Goal: Information Seeking & Learning: Find specific fact

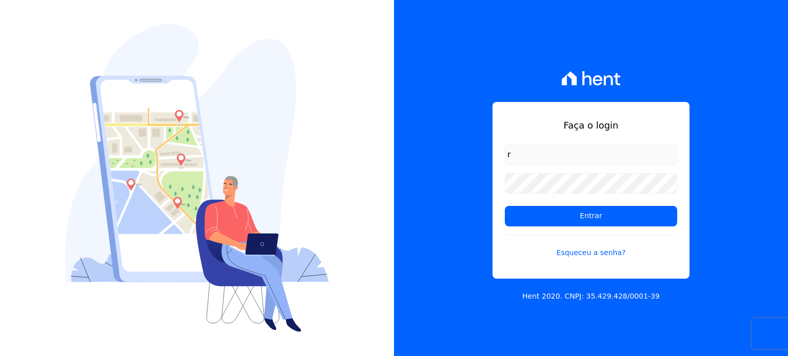
type input "[PERSON_NAME][EMAIL_ADDRESS][DOMAIN_NAME]"
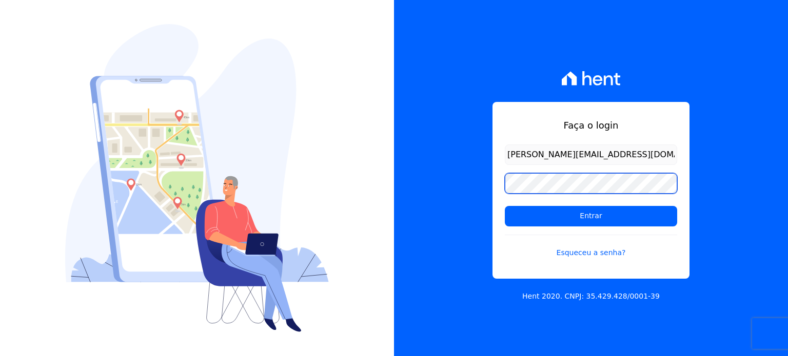
click at [505, 206] on input "Entrar" at bounding box center [591, 216] width 172 height 21
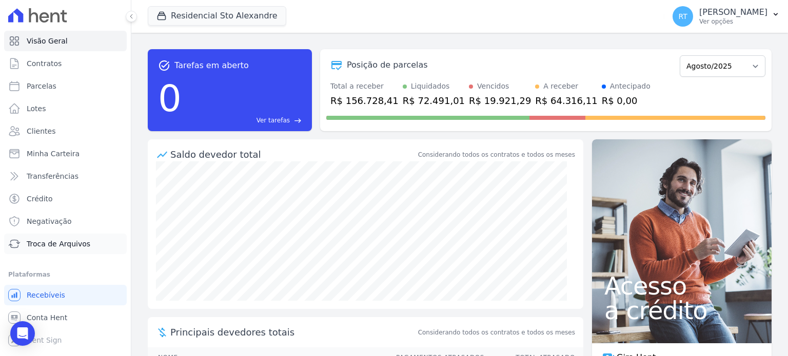
click at [47, 246] on span "Troca de Arquivos" at bounding box center [59, 244] width 64 height 10
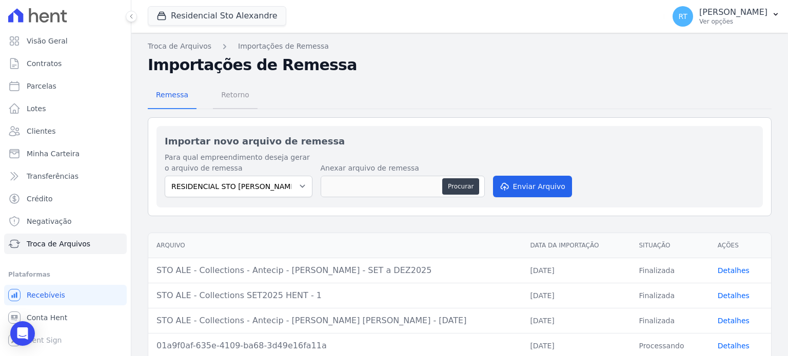
click at [246, 96] on span "Retorno" at bounding box center [235, 95] width 41 height 21
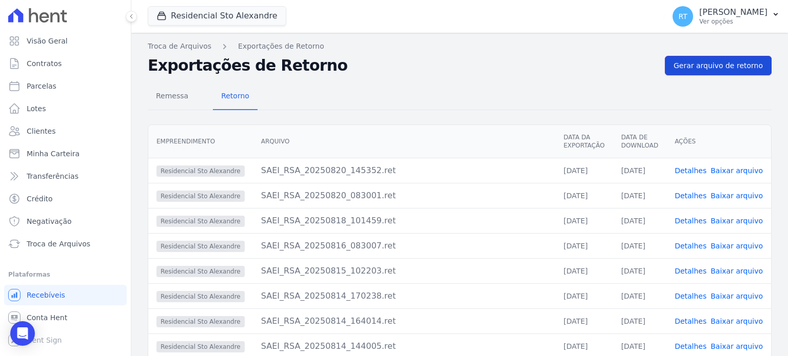
click at [732, 65] on span "Gerar arquivo de retorno" at bounding box center [717, 66] width 89 height 10
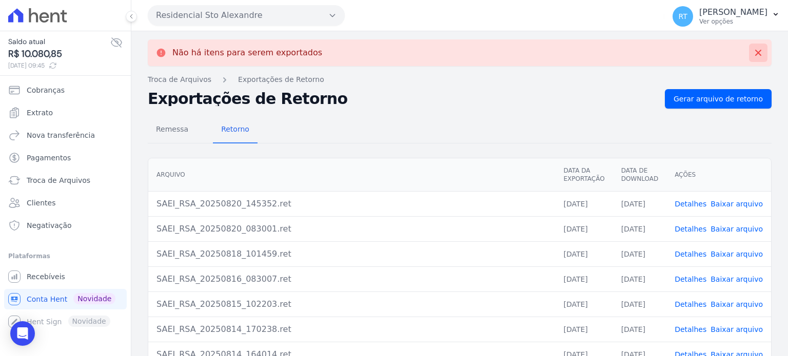
click at [755, 54] on icon at bounding box center [758, 53] width 6 height 6
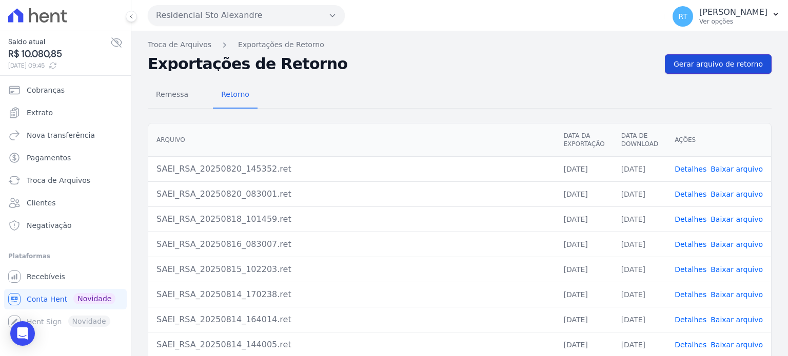
click at [718, 63] on span "Gerar arquivo de retorno" at bounding box center [717, 64] width 89 height 10
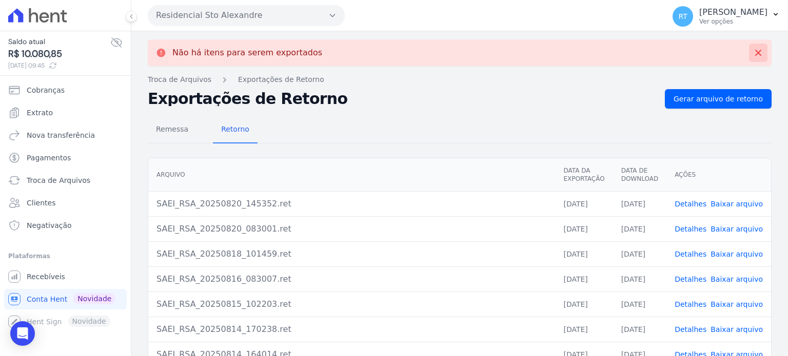
click at [753, 53] on icon at bounding box center [758, 53] width 10 height 10
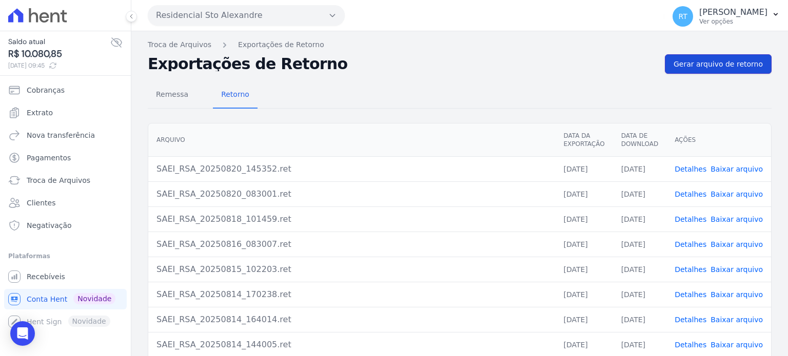
click at [721, 63] on span "Gerar arquivo de retorno" at bounding box center [717, 64] width 89 height 10
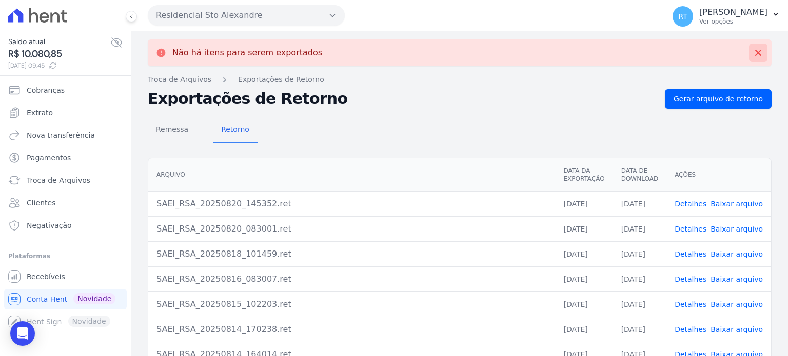
click at [753, 50] on icon at bounding box center [758, 53] width 10 height 10
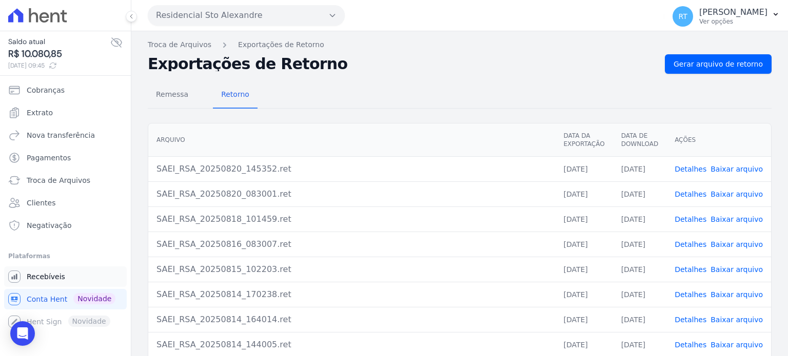
click at [45, 276] on span "Recebíveis" at bounding box center [46, 277] width 38 height 10
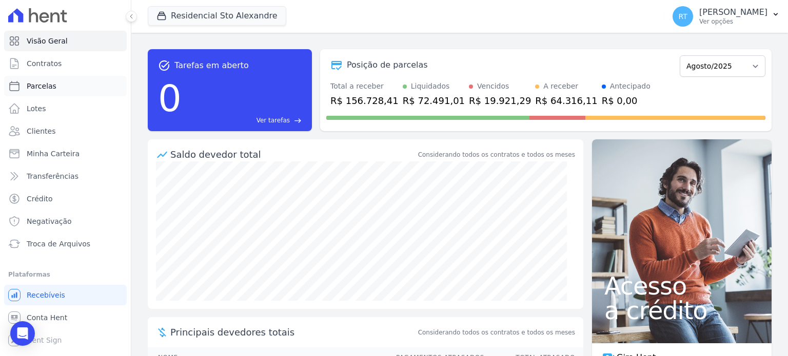
click at [55, 88] on link "Parcelas" at bounding box center [65, 86] width 123 height 21
select select
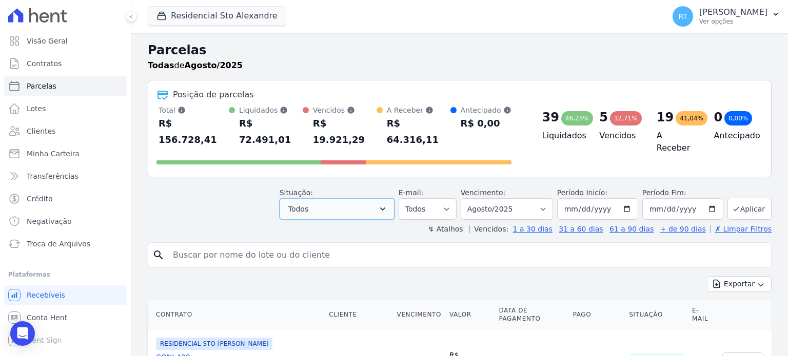
click at [388, 204] on icon "button" at bounding box center [382, 209] width 10 height 10
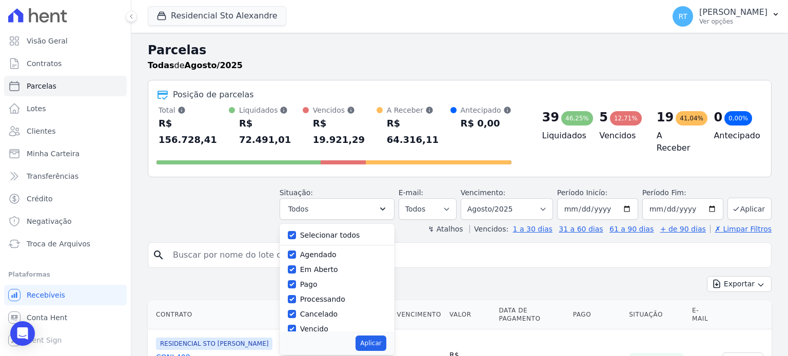
click at [316, 231] on label "Selecionar todos" at bounding box center [330, 235] width 60 height 8
click at [296, 231] on input "Selecionar todos" at bounding box center [292, 235] width 8 height 8
checkbox input "false"
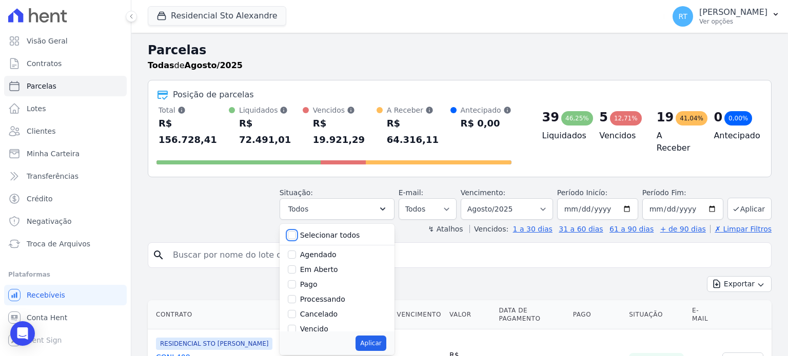
checkbox input "false"
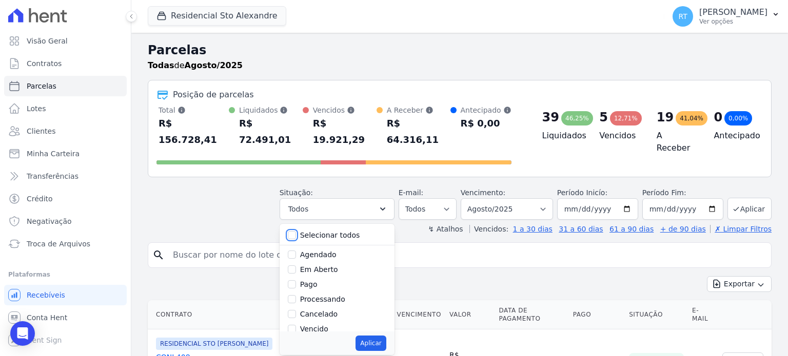
checkbox input "false"
click at [317, 325] on label "Vencido" at bounding box center [314, 329] width 28 height 8
click at [296, 325] on input "Vencido" at bounding box center [292, 329] width 8 height 8
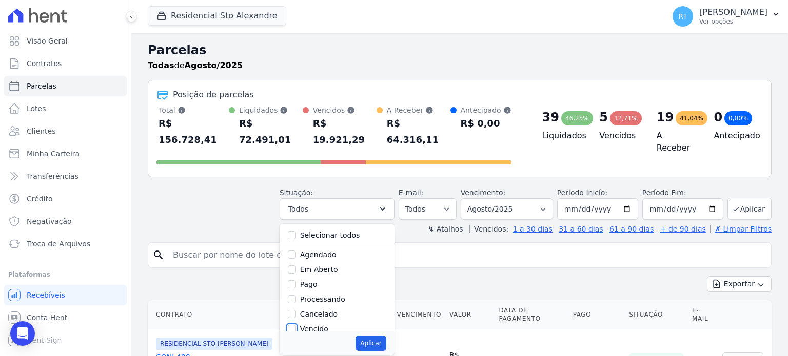
checkbox input "true"
click at [386, 336] on button "Aplicar" at bounding box center [370, 343] width 30 height 15
select select "overdue"
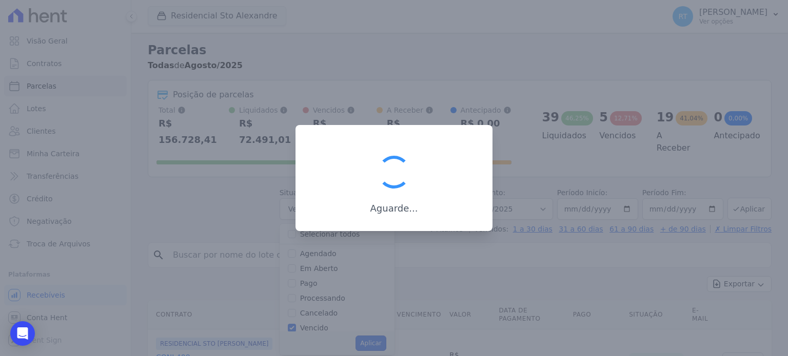
scroll to position [19, 0]
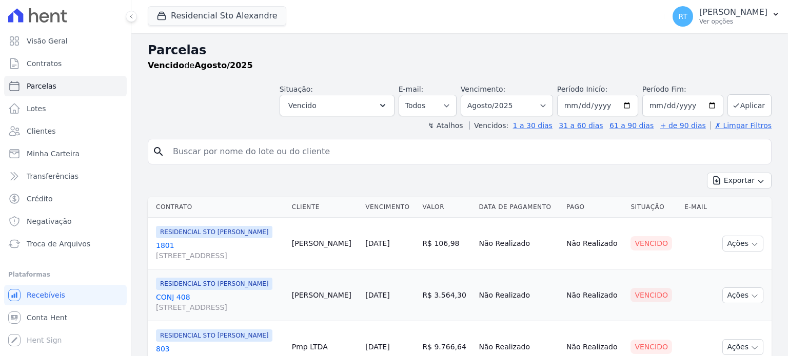
select select
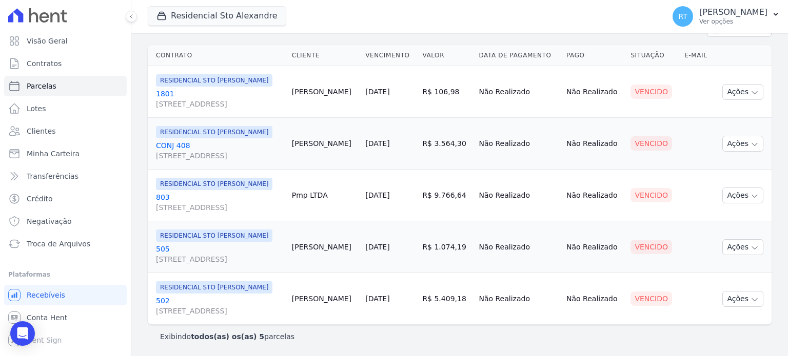
scroll to position [167, 0]
click at [175, 149] on link "CONJ 408 Rua Santo Alexandre, 20, ANEXO 26/32, Vila Guilhermina" at bounding box center [220, 151] width 128 height 21
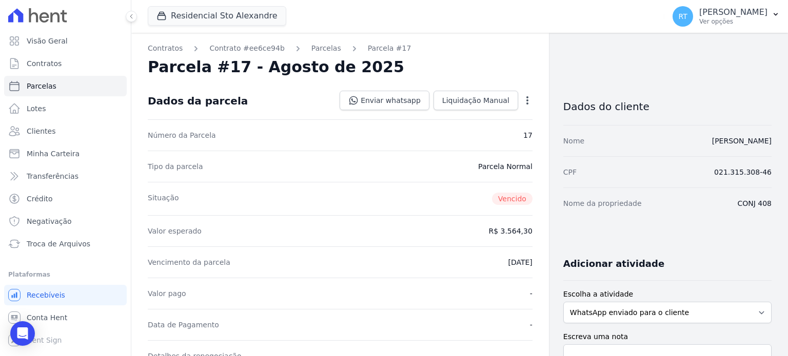
drag, startPoint x: 715, startPoint y: 172, endPoint x: 770, endPoint y: 173, distance: 54.9
copy dd "021.315.308-46"
click at [316, 47] on link "Parcelas" at bounding box center [326, 48] width 30 height 11
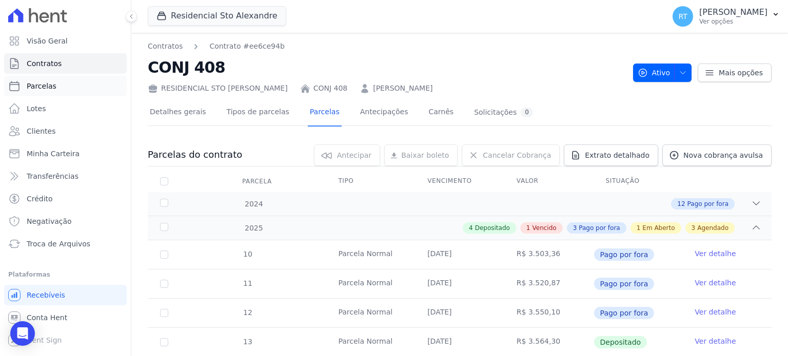
click at [43, 87] on span "Parcelas" at bounding box center [42, 86] width 30 height 10
select select
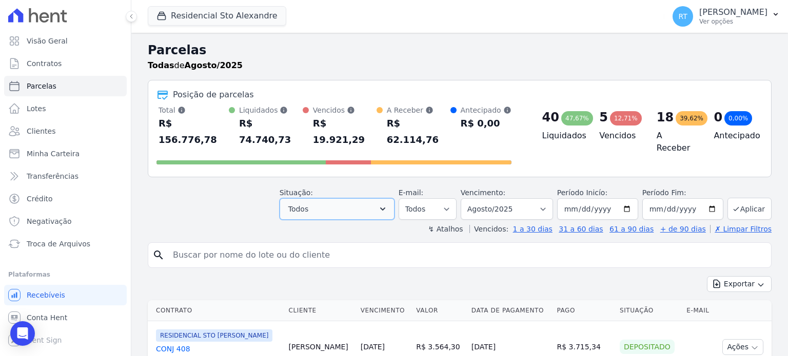
click at [388, 204] on icon "button" at bounding box center [382, 209] width 10 height 10
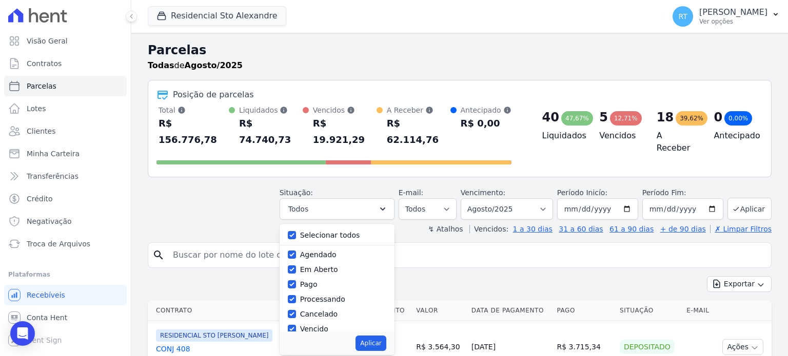
click at [338, 231] on label "Selecionar todos" at bounding box center [330, 235] width 60 height 8
click at [296, 231] on input "Selecionar todos" at bounding box center [292, 235] width 8 height 8
checkbox input "false"
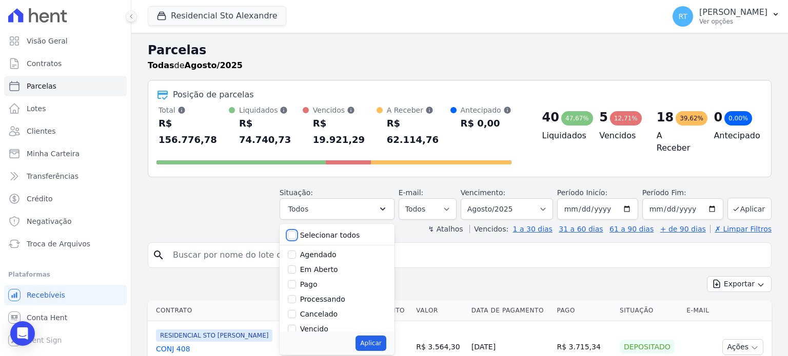
checkbox input "false"
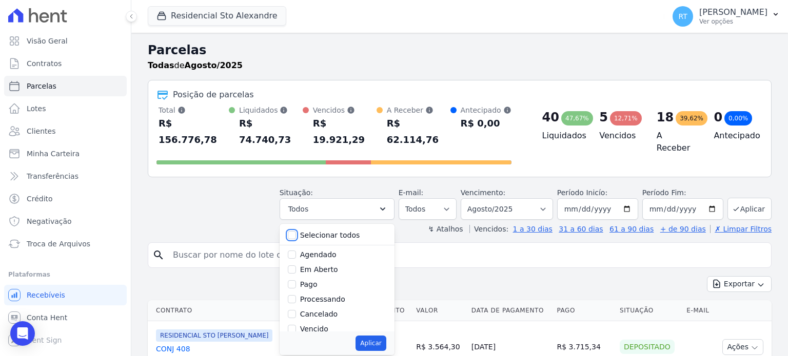
checkbox input "false"
click at [328, 274] on label "Vencido" at bounding box center [314, 278] width 28 height 8
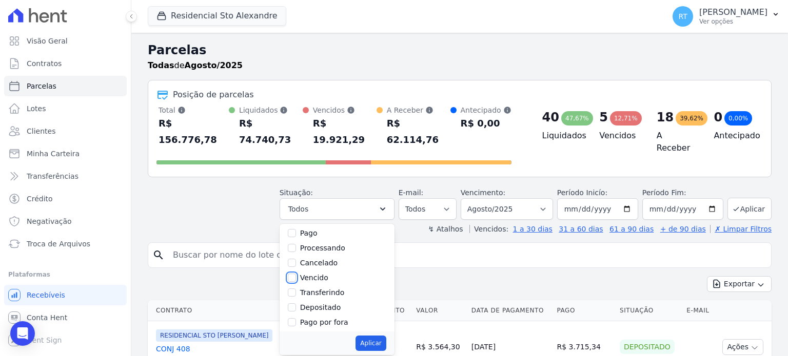
click at [296, 274] on input "Vencido" at bounding box center [292, 278] width 8 height 8
checkbox input "true"
click at [378, 336] on button "Aplicar" at bounding box center [370, 343] width 30 height 15
select select "overdue"
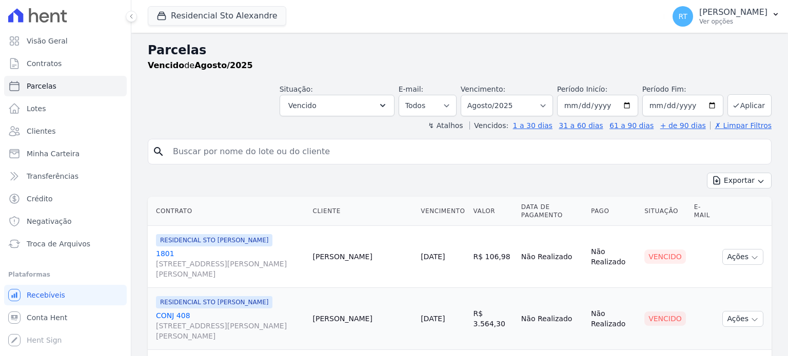
select select
click at [65, 241] on span "Troca de Arquivos" at bounding box center [59, 244] width 64 height 10
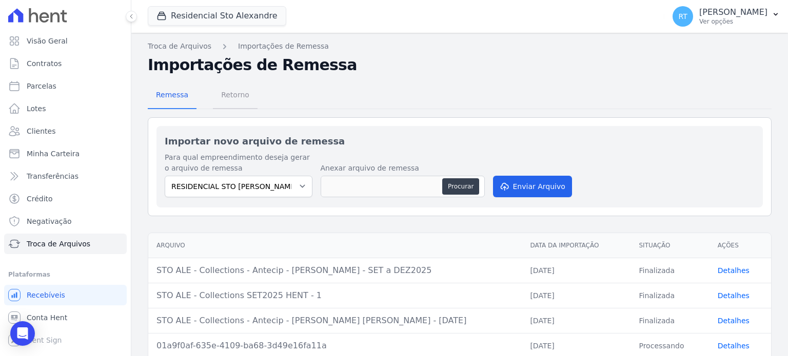
click at [229, 99] on span "Retorno" at bounding box center [235, 95] width 41 height 21
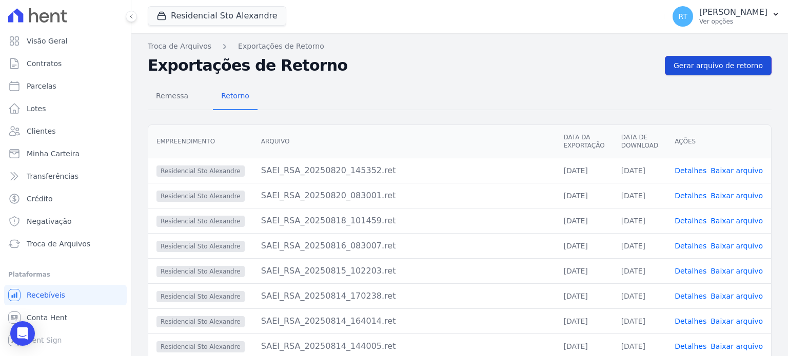
click at [721, 65] on span "Gerar arquivo de retorno" at bounding box center [717, 66] width 89 height 10
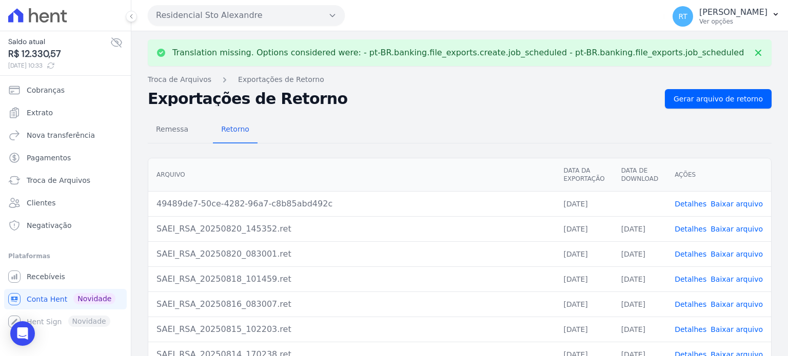
click at [692, 203] on link "Detalhes" at bounding box center [690, 204] width 32 height 8
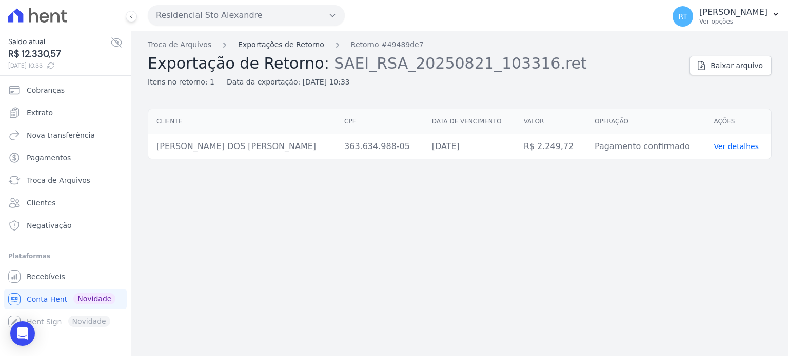
click at [295, 45] on link "Exportações de Retorno" at bounding box center [281, 44] width 86 height 11
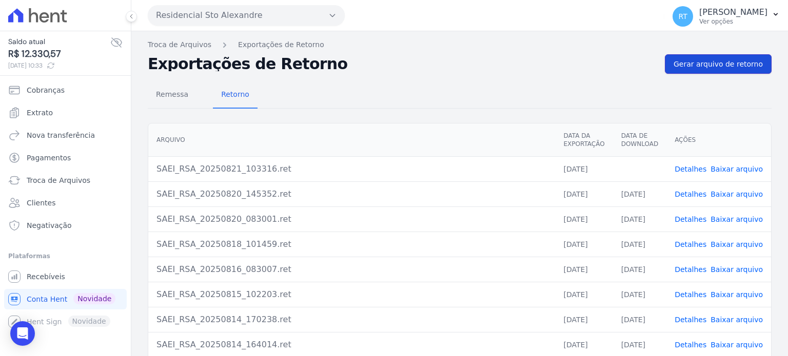
click at [722, 66] on span "Gerar arquivo de retorno" at bounding box center [717, 64] width 89 height 10
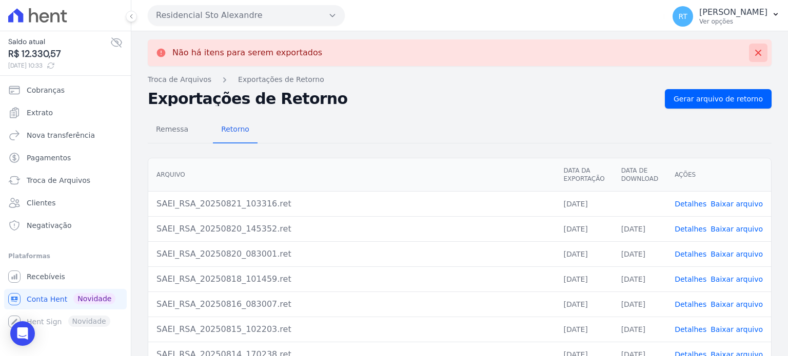
click at [753, 51] on icon at bounding box center [758, 53] width 10 height 10
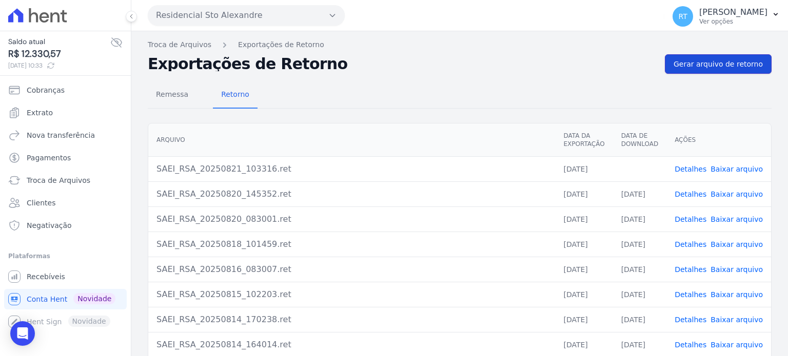
click at [712, 62] on span "Gerar arquivo de retorno" at bounding box center [717, 64] width 89 height 10
click at [725, 65] on span "Gerar arquivo de retorno" at bounding box center [717, 64] width 89 height 10
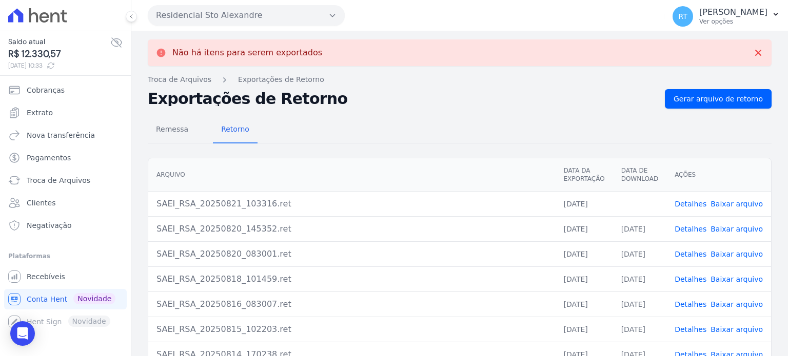
click at [695, 200] on link "Detalhes" at bounding box center [690, 204] width 32 height 8
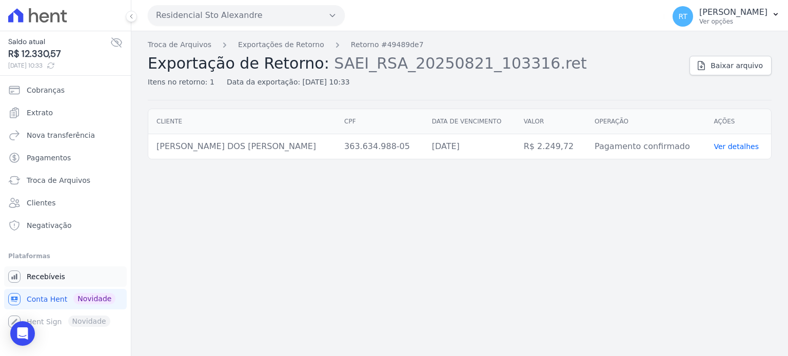
click at [39, 276] on span "Recebíveis" at bounding box center [46, 277] width 38 height 10
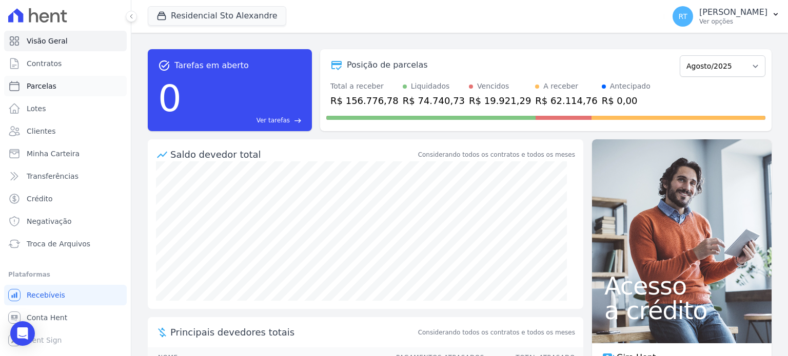
click at [32, 89] on span "Parcelas" at bounding box center [42, 86] width 30 height 10
select select
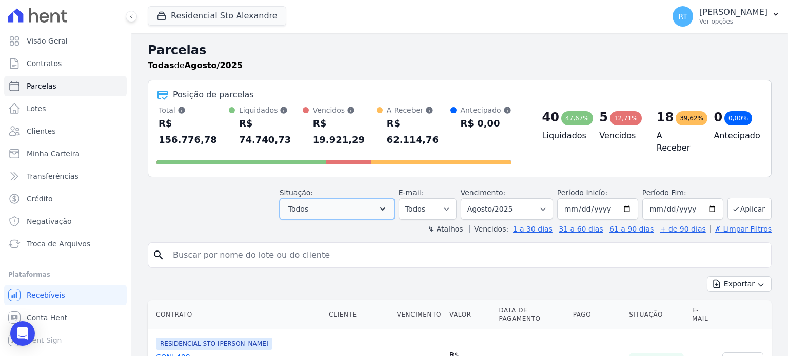
click at [388, 204] on icon "button" at bounding box center [382, 209] width 10 height 10
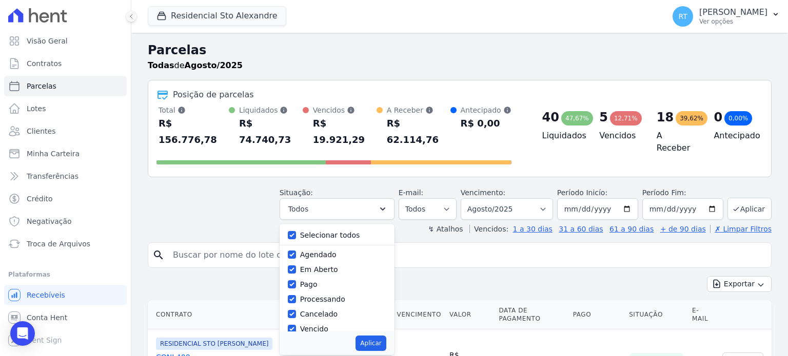
click at [339, 231] on label "Selecionar todos" at bounding box center [330, 235] width 60 height 8
click at [296, 231] on input "Selecionar todos" at bounding box center [292, 235] width 8 height 8
checkbox input "false"
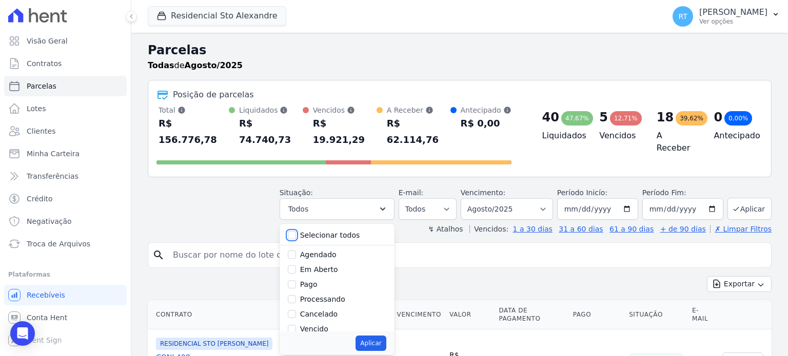
checkbox input "false"
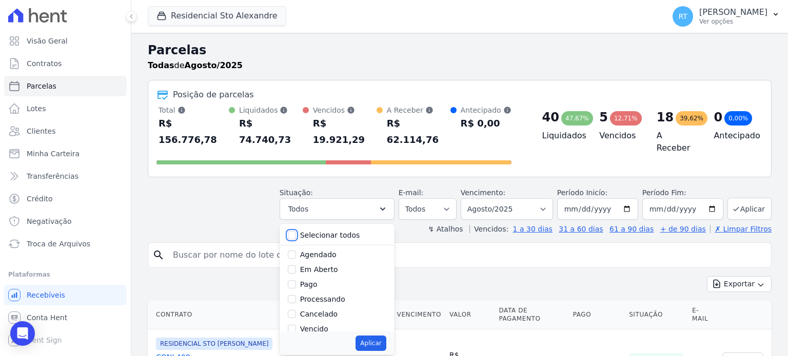
checkbox input "false"
click at [319, 325] on label "Vencido" at bounding box center [314, 329] width 28 height 8
click at [296, 325] on input "Vencido" at bounding box center [292, 329] width 8 height 8
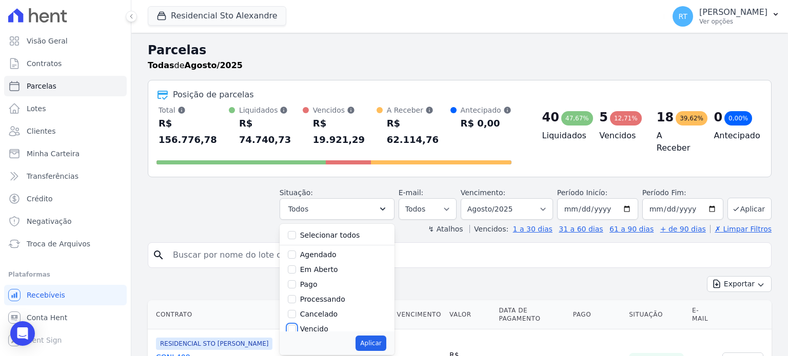
checkbox input "true"
click at [546, 198] on select "Filtrar por período ──────── Todos os meses Março/2020 Abril/2020 Maio/2020 Jun…" at bounding box center [506, 209] width 92 height 22
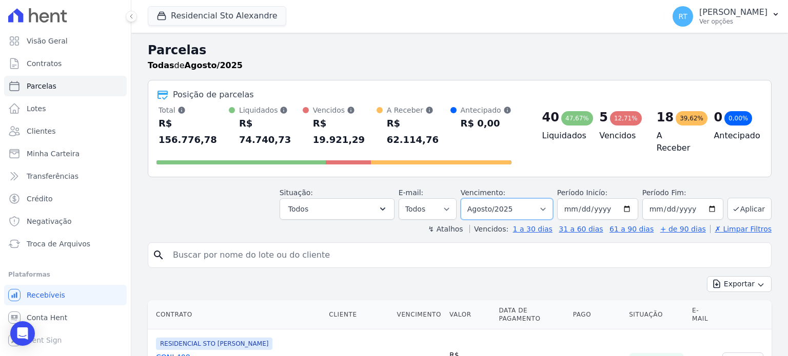
select select "date_range_filter"
click at [469, 198] on select "Filtrar por período ──────── Todos os meses Março/2020 Abril/2020 Maio/2020 Jun…" at bounding box center [506, 209] width 92 height 22
click at [624, 198] on input "[DATE]" at bounding box center [597, 209] width 81 height 22
type input "[DATE]"
click at [746, 198] on button "Aplicar" at bounding box center [749, 209] width 44 height 22
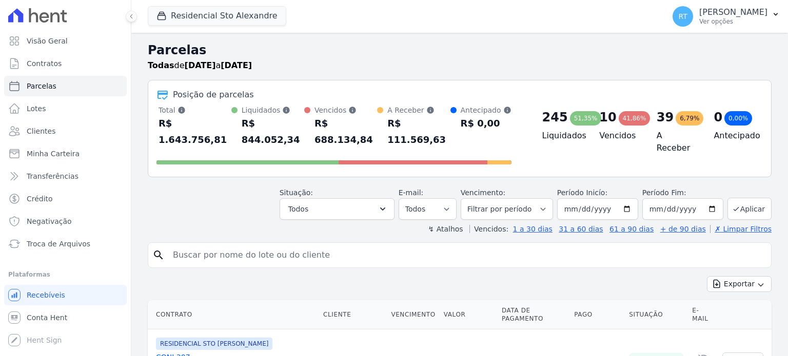
select select
click at [388, 204] on icon "button" at bounding box center [382, 209] width 10 height 10
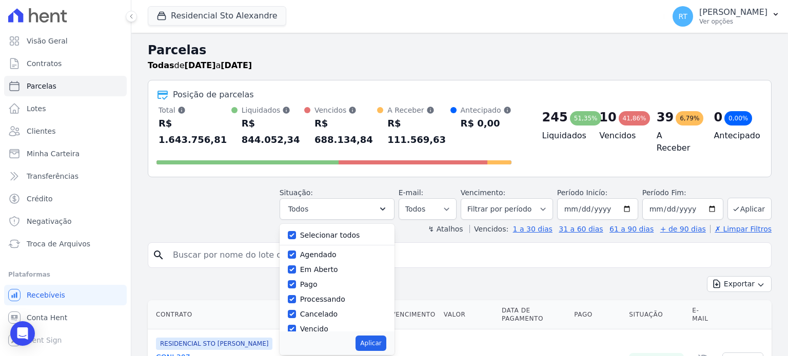
click at [328, 231] on label "Selecionar todos" at bounding box center [330, 235] width 60 height 8
click at [296, 231] on input "Selecionar todos" at bounding box center [292, 235] width 8 height 8
checkbox input "false"
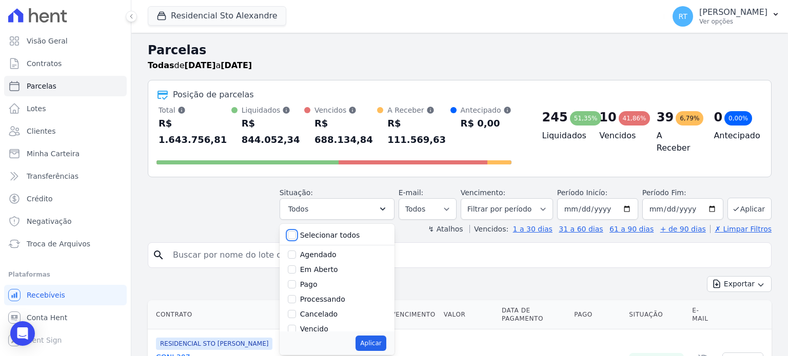
checkbox input "false"
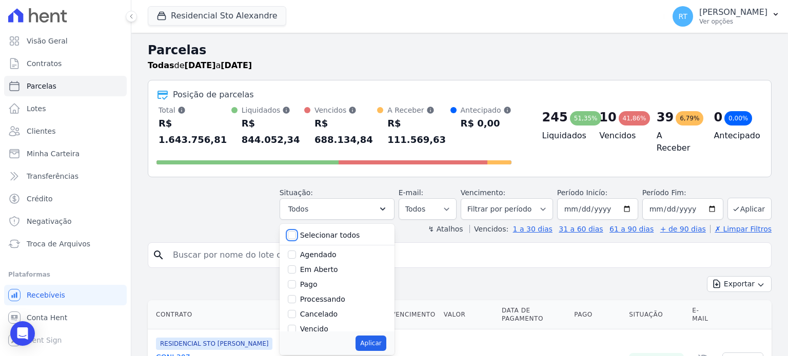
checkbox input "false"
click at [322, 274] on label "Vencido" at bounding box center [314, 278] width 28 height 8
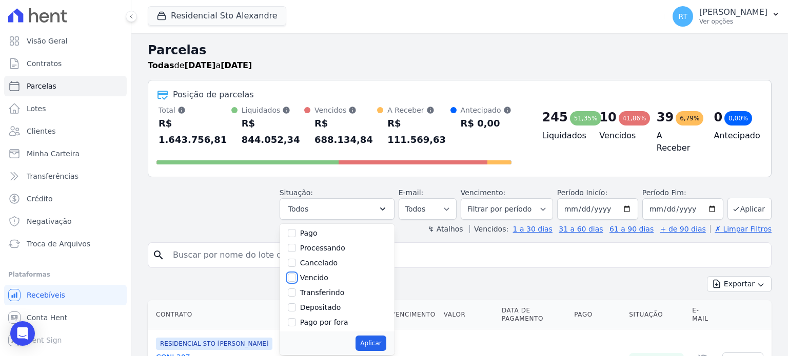
click at [296, 274] on input "Vencido" at bounding box center [292, 278] width 8 height 8
checkbox input "true"
click at [383, 336] on button "Aplicar" at bounding box center [370, 343] width 30 height 15
select select "overdue"
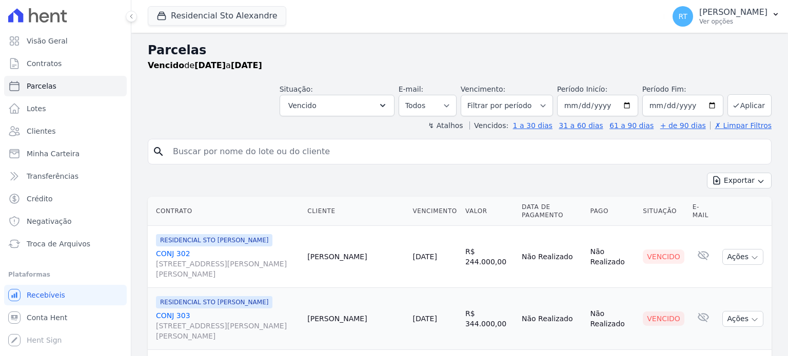
select select
click at [735, 182] on button "Exportar" at bounding box center [739, 181] width 65 height 16
click at [739, 153] on input "search" at bounding box center [467, 152] width 600 height 21
click at [742, 104] on button "Aplicar" at bounding box center [749, 105] width 44 height 22
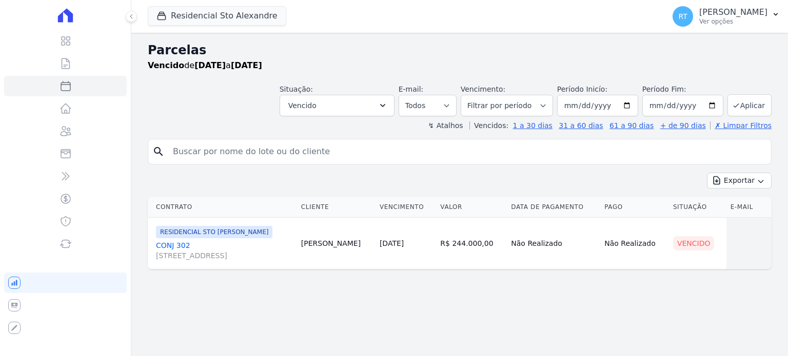
select select
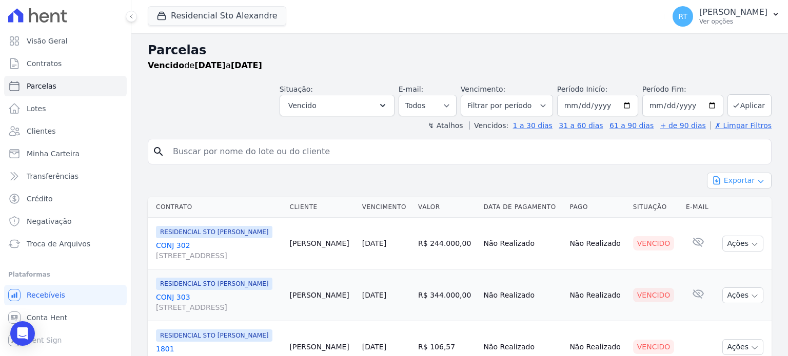
click at [735, 183] on button "Exportar" at bounding box center [739, 181] width 65 height 16
click at [735, 205] on span "Exportar PDF" at bounding box center [738, 205] width 54 height 10
click at [78, 244] on span "Troca de Arquivos" at bounding box center [59, 244] width 64 height 10
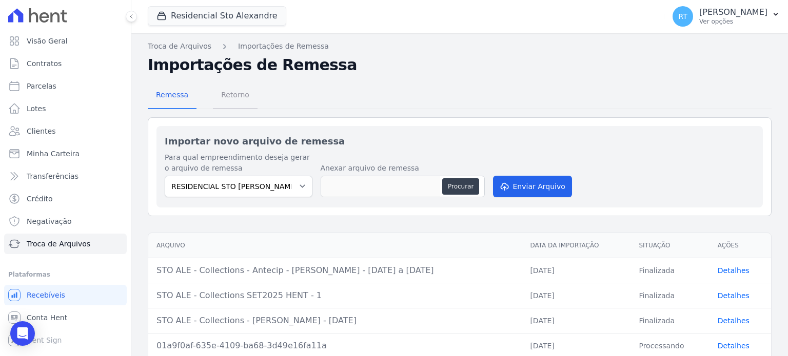
click at [225, 100] on span "Retorno" at bounding box center [235, 95] width 41 height 21
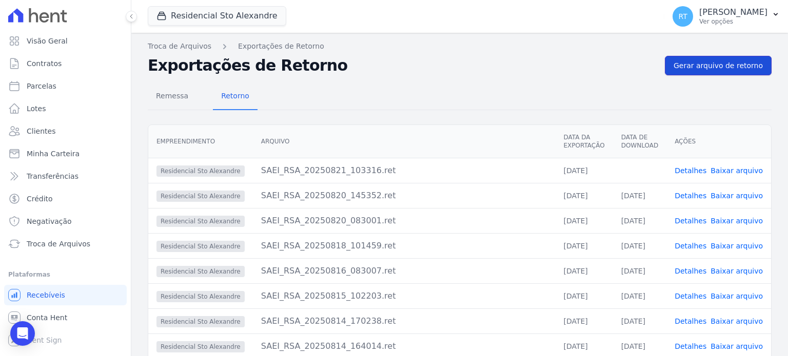
click at [725, 67] on span "Gerar arquivo de retorno" at bounding box center [717, 66] width 89 height 10
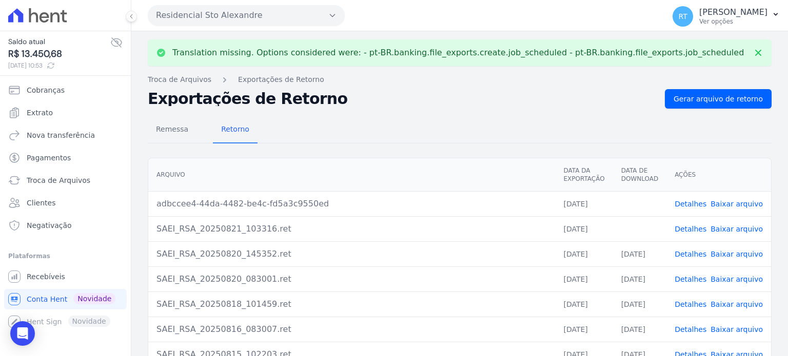
click at [692, 200] on link "Detalhes" at bounding box center [690, 204] width 32 height 8
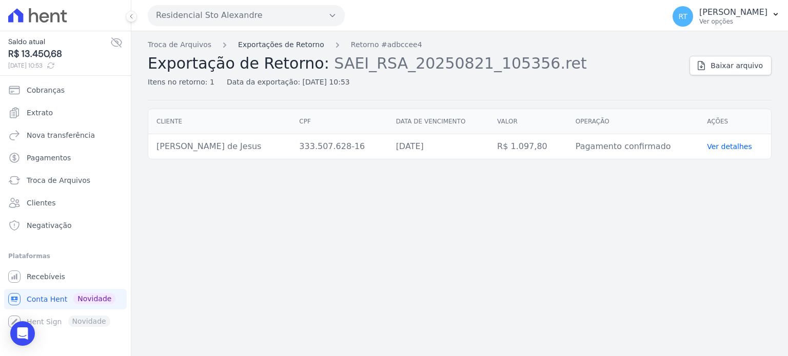
click at [292, 46] on link "Exportações de Retorno" at bounding box center [281, 44] width 86 height 11
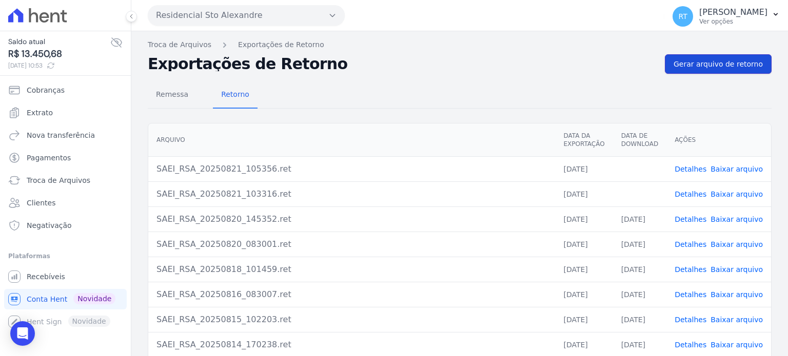
click at [709, 66] on span "Gerar arquivo de retorno" at bounding box center [717, 64] width 89 height 10
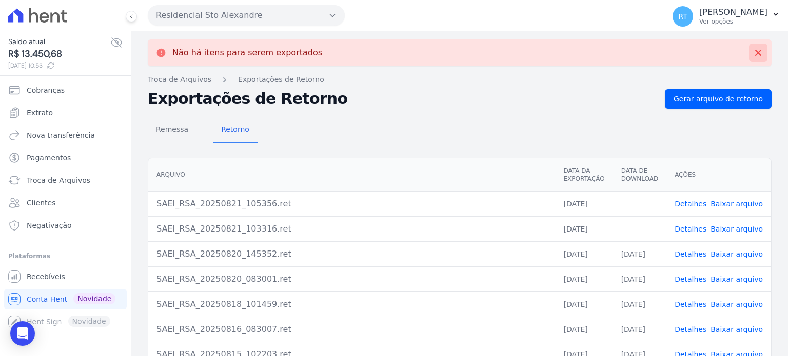
click at [753, 52] on icon at bounding box center [758, 53] width 10 height 10
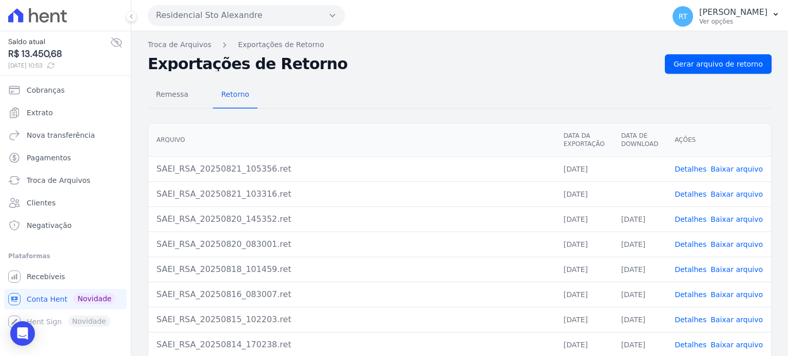
click at [733, 194] on link "Baixar arquivo" at bounding box center [736, 194] width 52 height 8
click at [733, 166] on link "Baixar arquivo" at bounding box center [736, 169] width 52 height 8
click at [559, 88] on div "Remessa Retorno" at bounding box center [460, 95] width 624 height 27
click at [707, 67] on span "Gerar arquivo de retorno" at bounding box center [717, 64] width 89 height 10
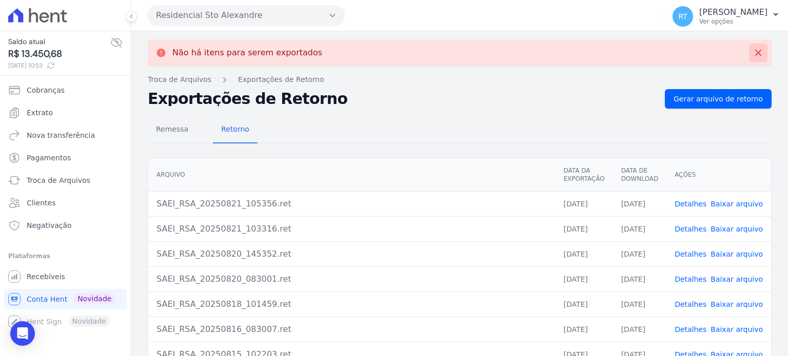
click at [755, 53] on icon at bounding box center [758, 53] width 6 height 6
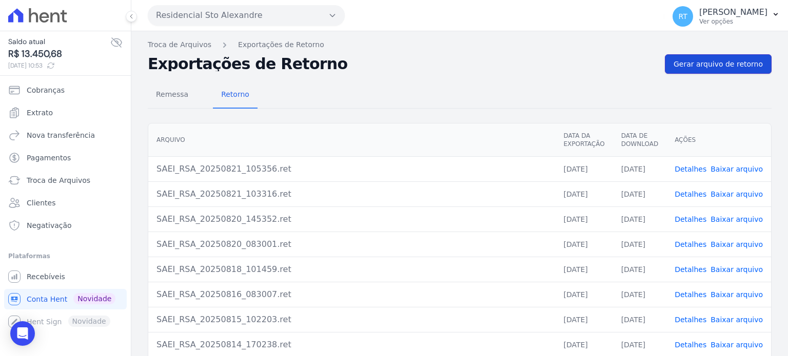
click at [718, 61] on span "Gerar arquivo de retorno" at bounding box center [717, 64] width 89 height 10
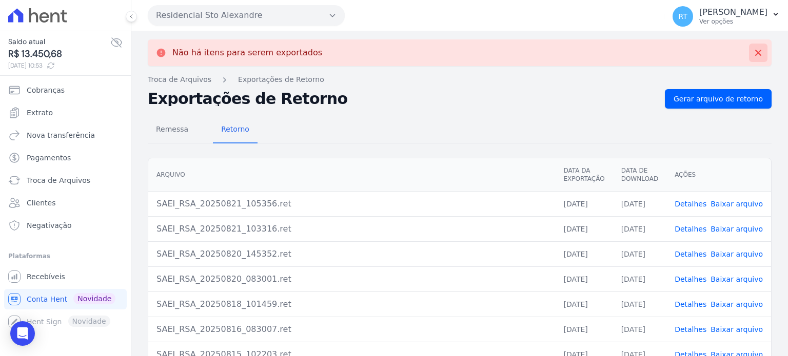
click at [753, 52] on icon at bounding box center [758, 53] width 10 height 10
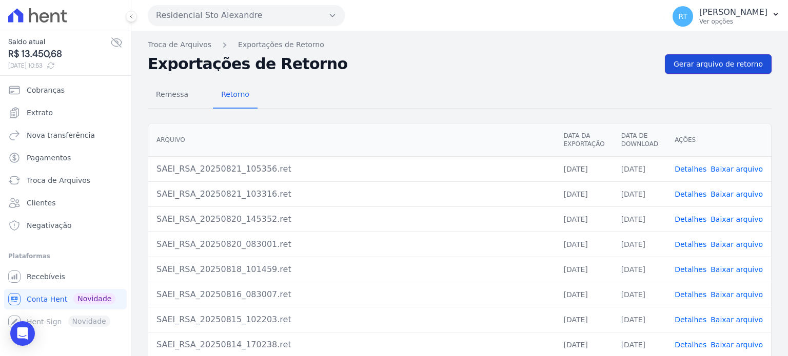
click at [725, 67] on span "Gerar arquivo de retorno" at bounding box center [717, 64] width 89 height 10
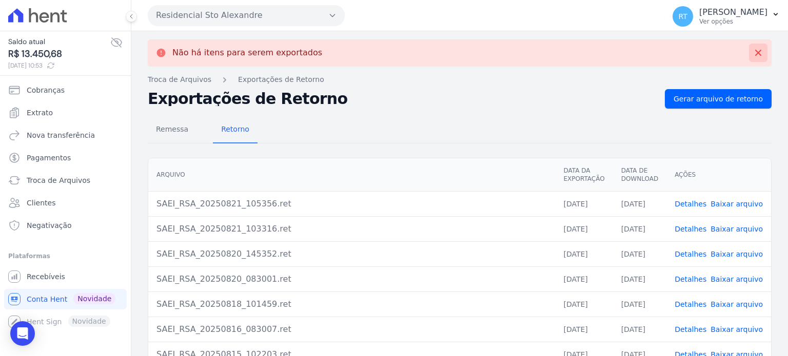
click at [753, 52] on icon at bounding box center [758, 53] width 10 height 10
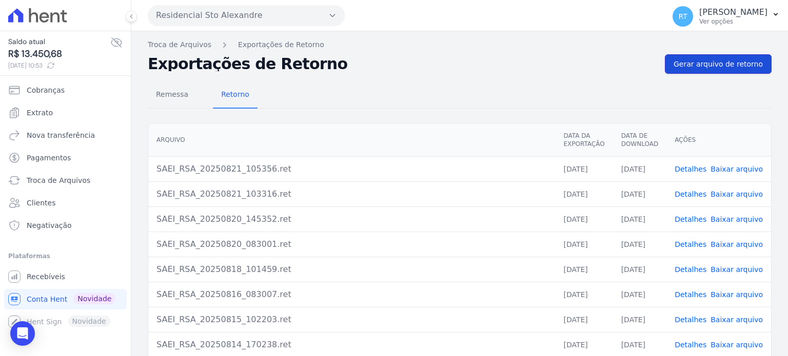
click at [734, 65] on span "Gerar arquivo de retorno" at bounding box center [717, 64] width 89 height 10
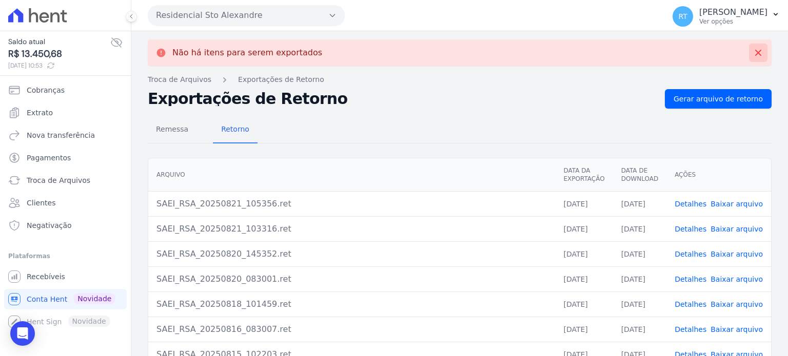
click at [755, 52] on icon at bounding box center [758, 53] width 6 height 6
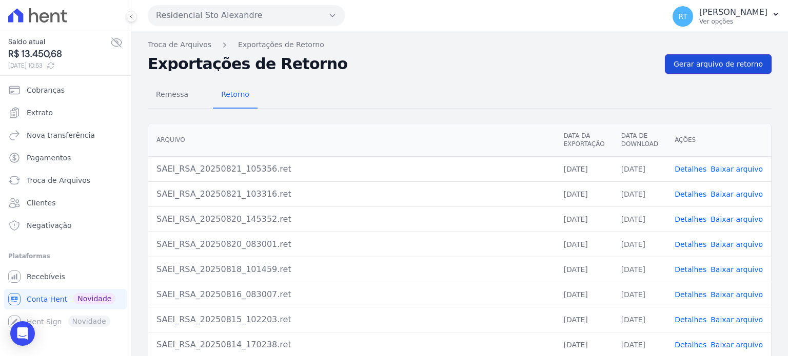
click at [728, 64] on span "Gerar arquivo de retorno" at bounding box center [717, 64] width 89 height 10
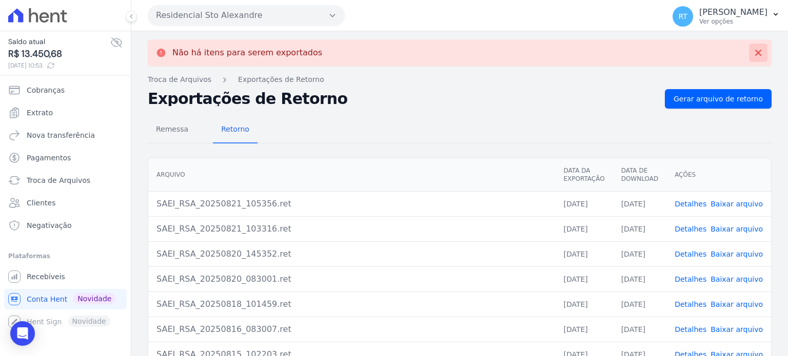
click at [753, 52] on icon at bounding box center [758, 53] width 10 height 10
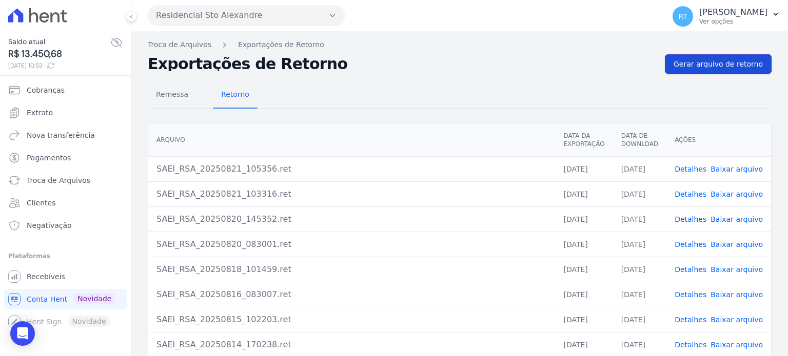
click at [728, 63] on span "Gerar arquivo de retorno" at bounding box center [717, 64] width 89 height 10
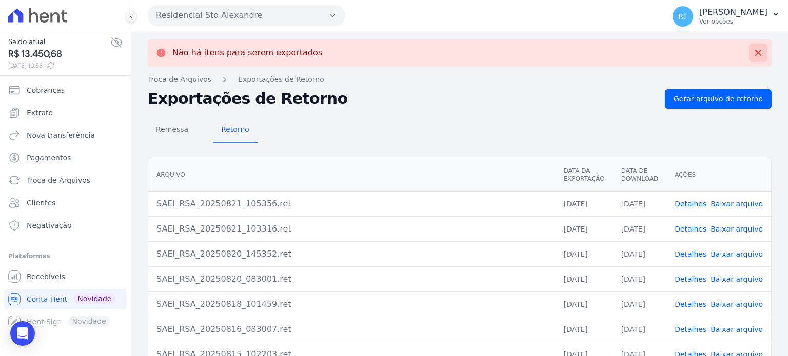
click at [753, 50] on icon at bounding box center [758, 53] width 10 height 10
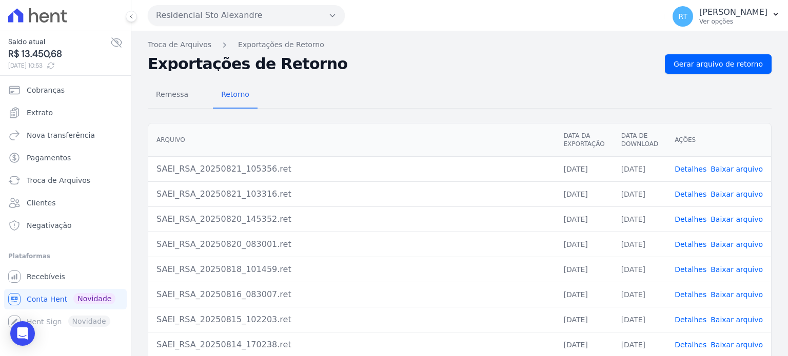
click at [740, 95] on div "Remessa Retorno" at bounding box center [460, 95] width 624 height 27
click at [728, 62] on span "Gerar arquivo de retorno" at bounding box center [717, 64] width 89 height 10
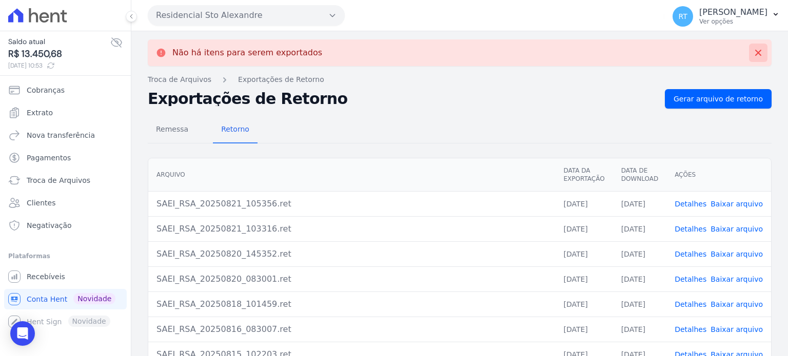
click at [754, 56] on icon at bounding box center [758, 53] width 10 height 10
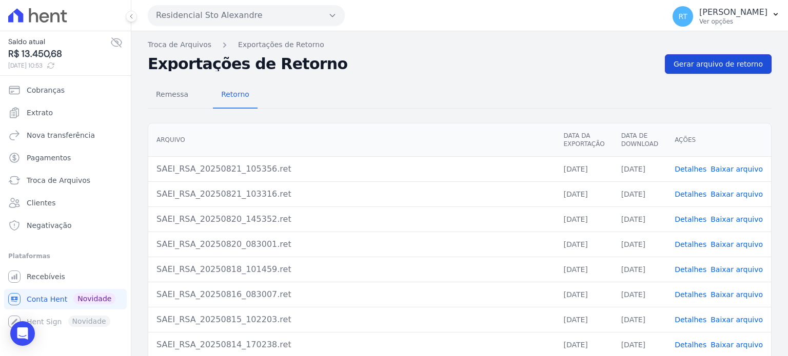
click at [736, 63] on span "Gerar arquivo de retorno" at bounding box center [717, 64] width 89 height 10
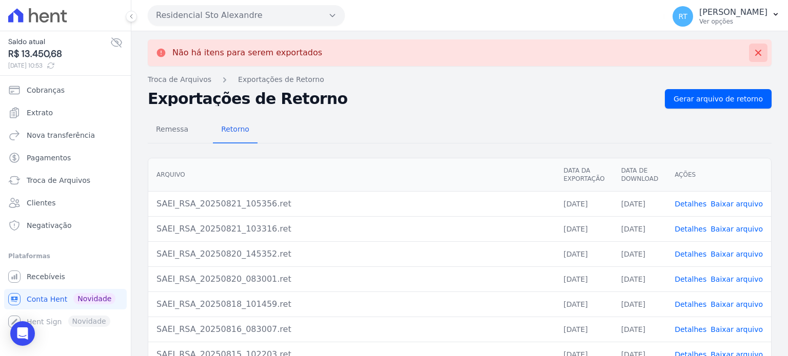
click at [755, 53] on icon at bounding box center [758, 53] width 6 height 6
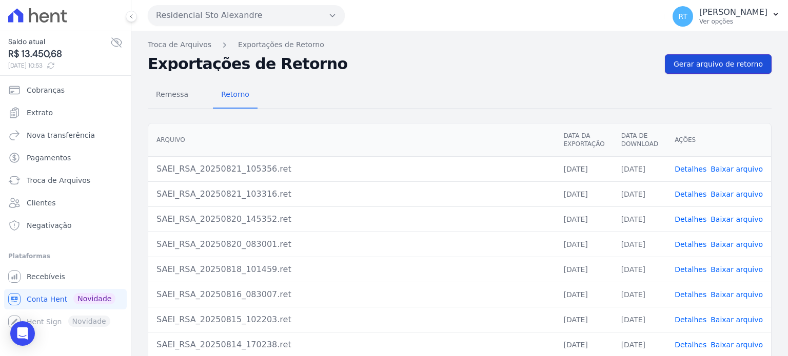
click at [736, 65] on span "Gerar arquivo de retorno" at bounding box center [717, 64] width 89 height 10
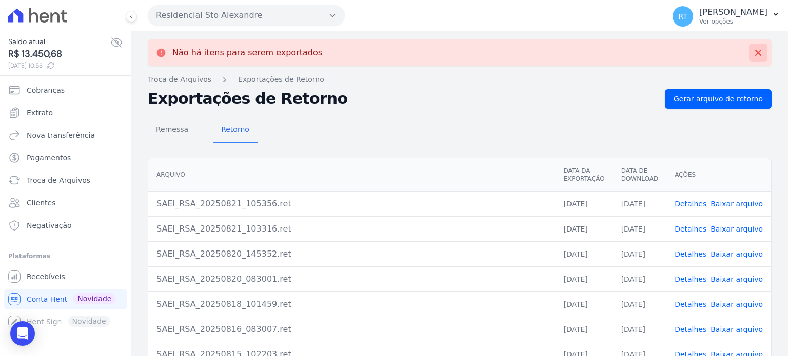
click at [755, 52] on icon at bounding box center [758, 53] width 6 height 6
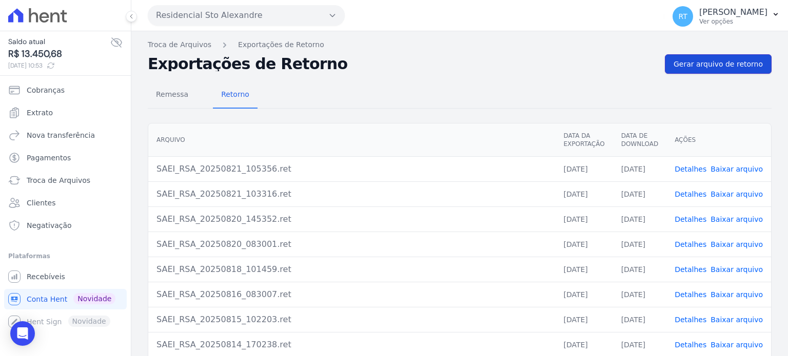
click at [715, 63] on span "Gerar arquivo de retorno" at bounding box center [717, 64] width 89 height 10
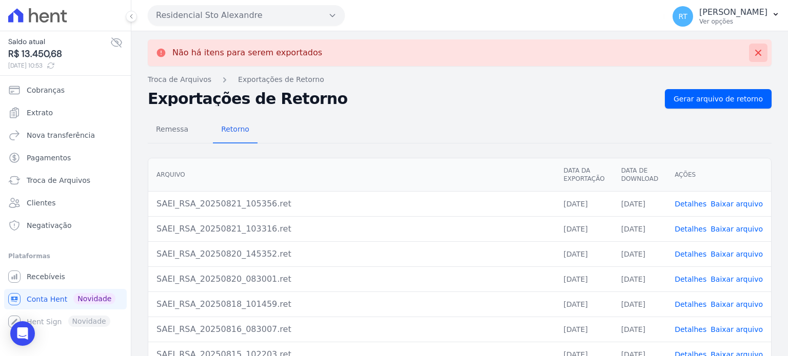
click at [755, 52] on icon at bounding box center [758, 53] width 6 height 6
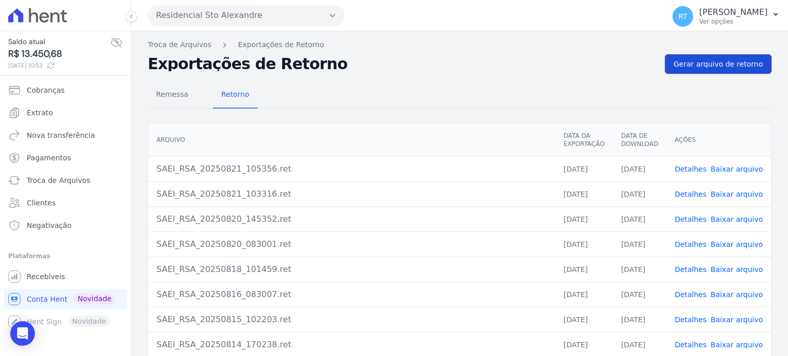
click at [734, 66] on span "Gerar arquivo de retorno" at bounding box center [717, 64] width 89 height 10
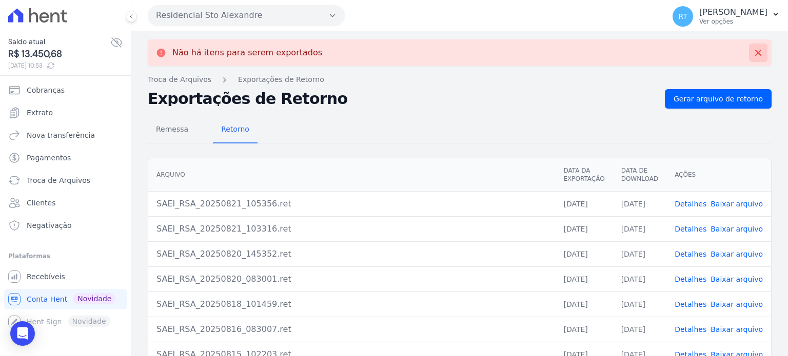
drag, startPoint x: 757, startPoint y: 51, endPoint x: 752, endPoint y: 52, distance: 5.4
click at [756, 51] on button at bounding box center [758, 53] width 18 height 18
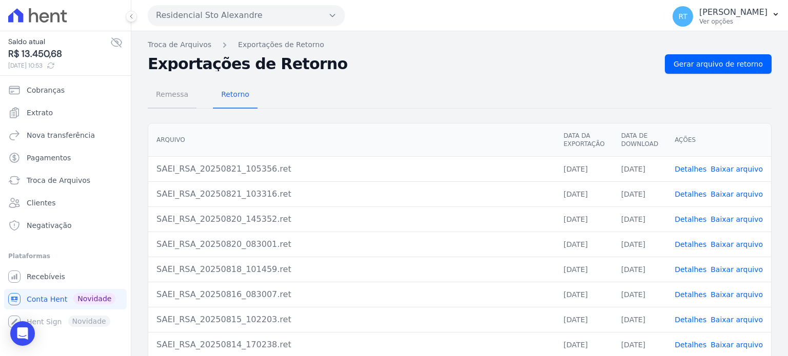
click at [177, 99] on span "Remessa" at bounding box center [172, 94] width 45 height 21
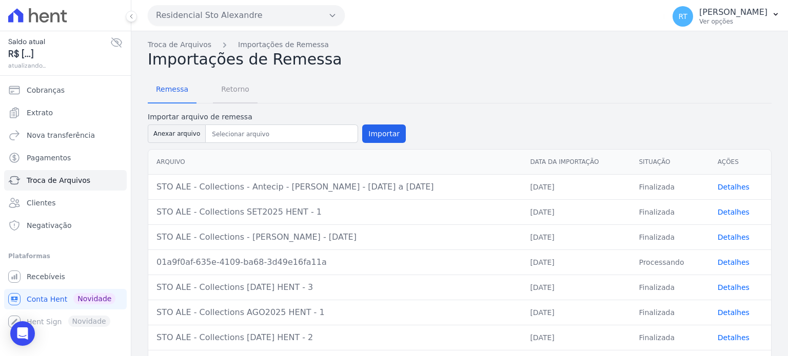
click at [231, 95] on span "Retorno" at bounding box center [235, 89] width 41 height 21
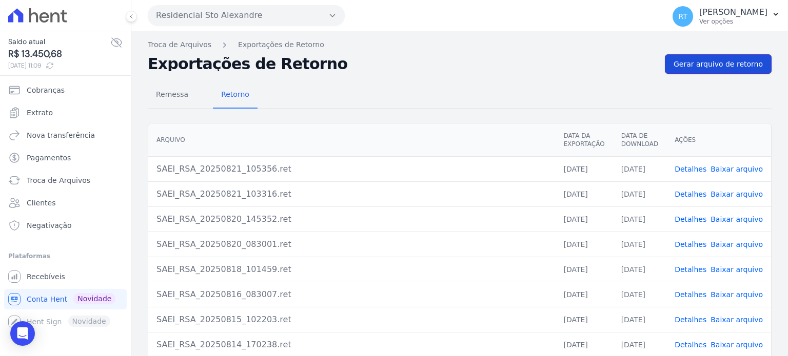
click at [725, 67] on span "Gerar arquivo de retorno" at bounding box center [717, 64] width 89 height 10
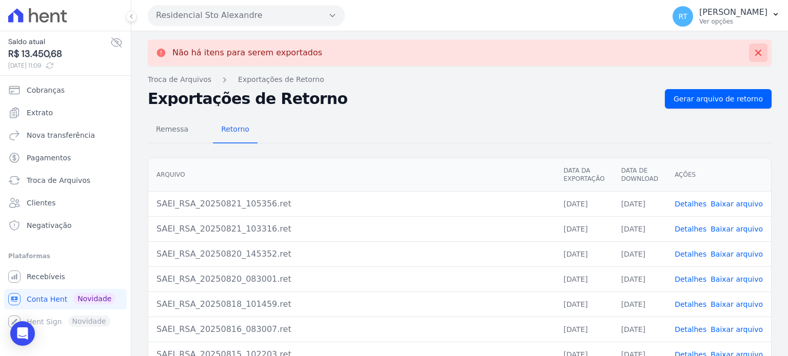
click at [755, 49] on icon at bounding box center [758, 53] width 10 height 10
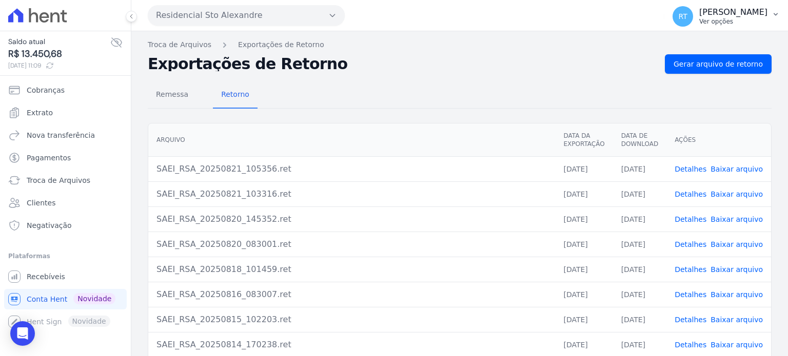
click at [738, 18] on p "Ver opções" at bounding box center [733, 21] width 68 height 8
click at [545, 76] on div "Remessa Retorno [GEOGRAPHIC_DATA] Data da Exportação Data de Download Ações SAE…" at bounding box center [460, 259] width 624 height 371
click at [51, 276] on span "Recebíveis" at bounding box center [46, 277] width 38 height 10
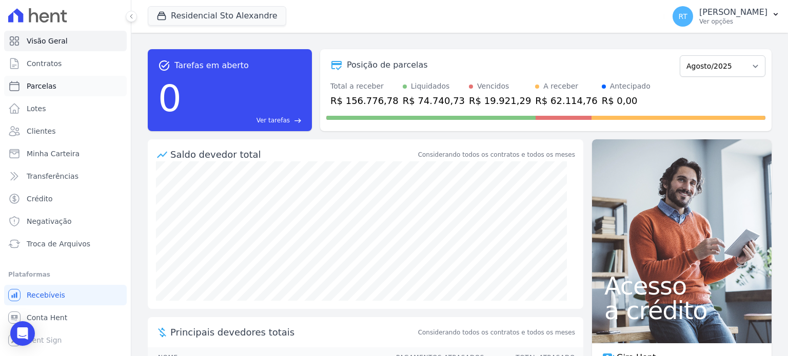
click at [41, 88] on span "Parcelas" at bounding box center [42, 86] width 30 height 10
select select
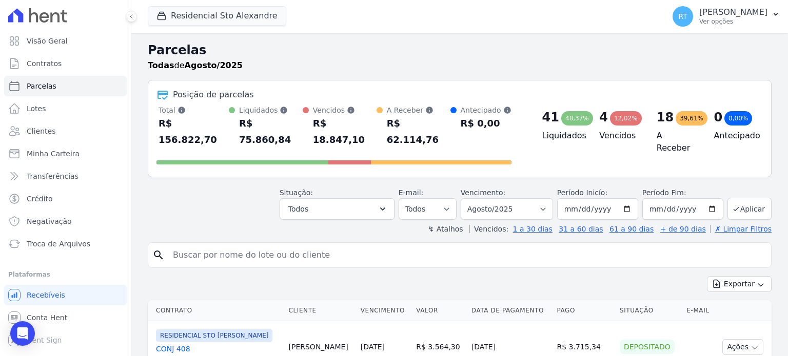
click at [396, 245] on input "search" at bounding box center [467, 255] width 600 height 21
type input "elisangela"
select select
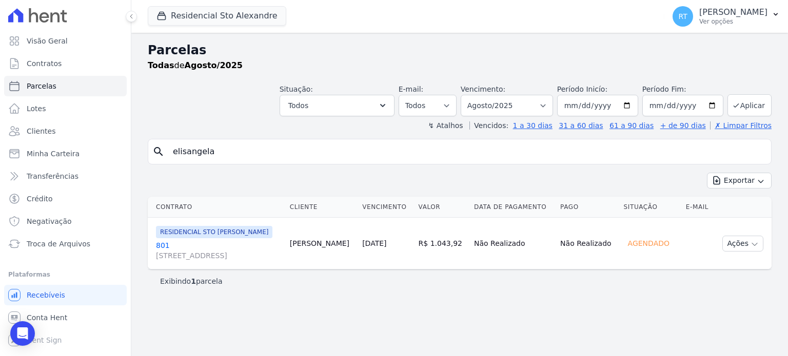
click at [159, 246] on link "801 [STREET_ADDRESS]" at bounding box center [219, 250] width 126 height 21
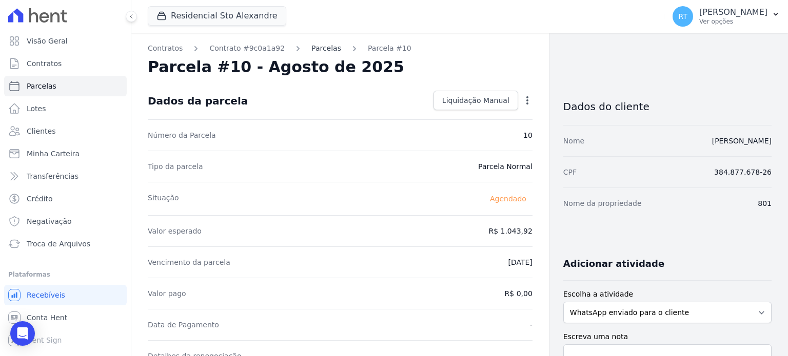
click at [316, 47] on link "Parcelas" at bounding box center [326, 48] width 30 height 11
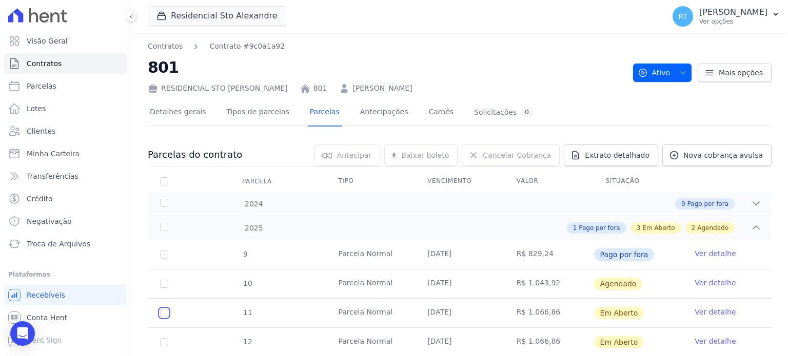
click at [164, 312] on input "checkbox" at bounding box center [164, 313] width 8 height 8
checkbox input "true"
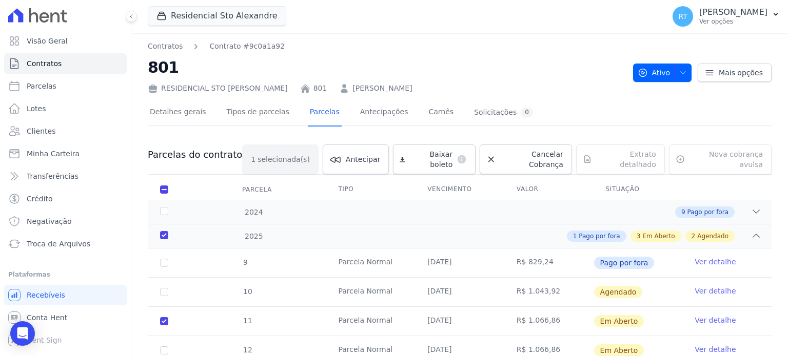
click at [712, 315] on link "Ver detalhe" at bounding box center [714, 320] width 41 height 10
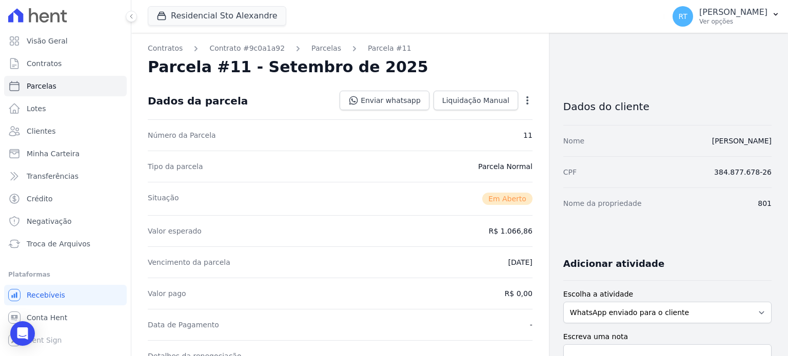
click at [525, 98] on icon "button" at bounding box center [527, 100] width 10 height 10
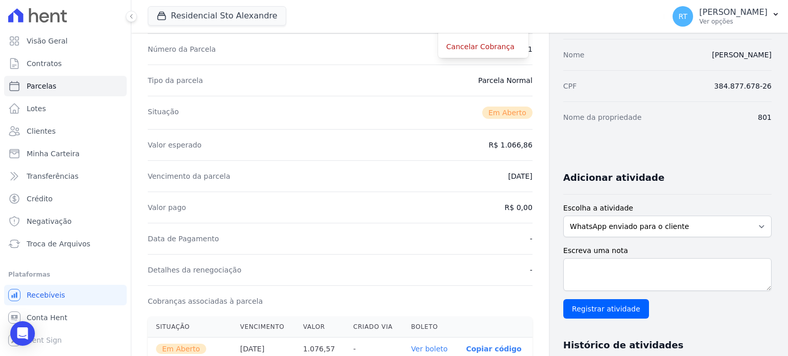
scroll to position [154, 0]
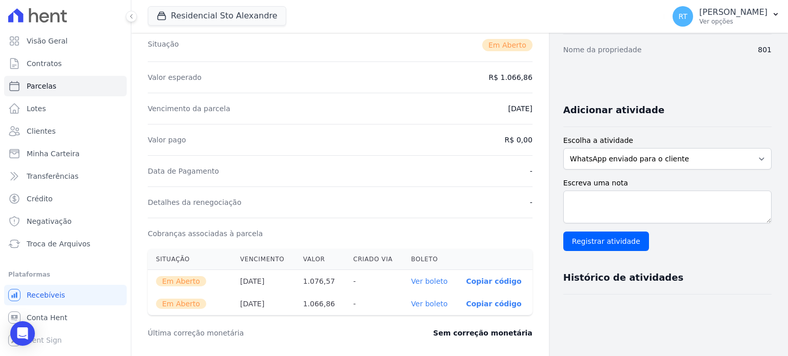
click at [538, 62] on div "Contratos Contrato #9c0a1a92 [GEOGRAPHIC_DATA] Parcela #11 [GEOGRAPHIC_DATA] #1…" at bounding box center [339, 247] width 417 height 737
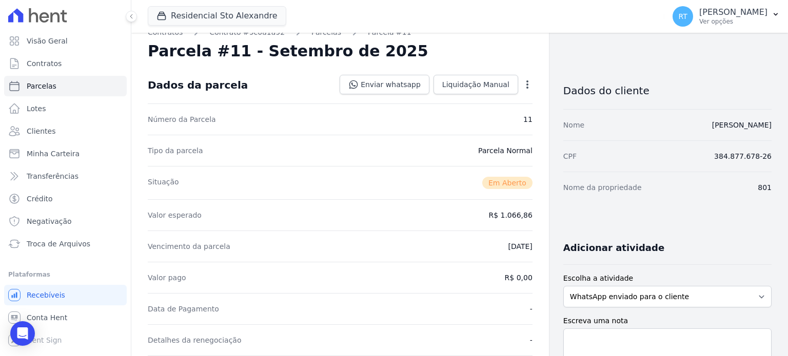
scroll to position [0, 0]
